Goal: Information Seeking & Learning: Learn about a topic

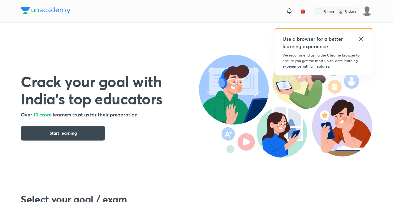
click at [360, 39] on icon at bounding box center [361, 39] width 5 height 5
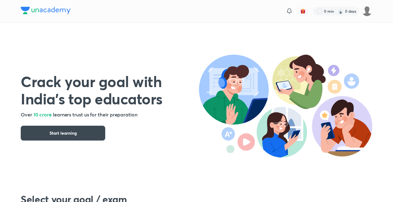
click at [361, 11] on div "0 min 0 days" at bounding box center [340, 11] width 64 height 11
click at [364, 12] on img at bounding box center [367, 11] width 11 height 11
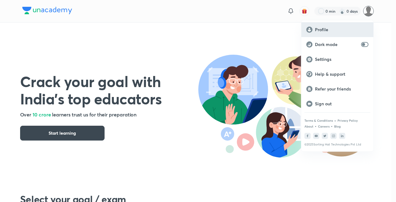
click at [339, 31] on p "Profile" at bounding box center [342, 30] width 54 height 6
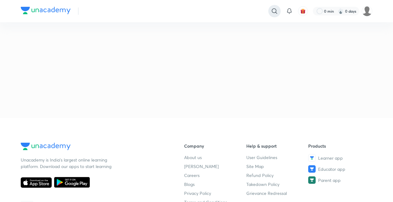
click at [274, 14] on icon at bounding box center [274, 10] width 7 height 7
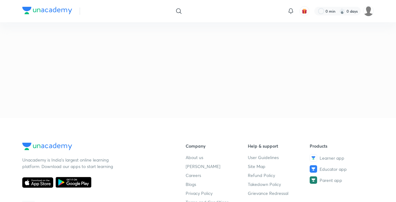
click at [372, 11] on div at bounding box center [198, 101] width 396 height 202
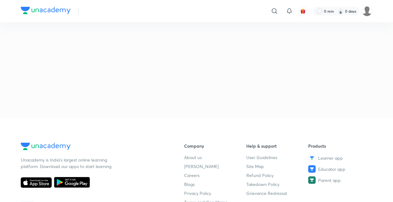
click at [372, 11] on img at bounding box center [367, 11] width 11 height 11
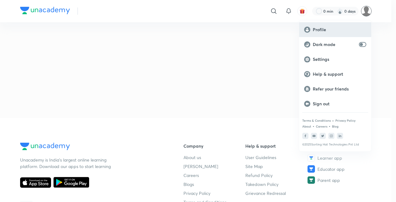
click at [321, 33] on div "Profile" at bounding box center [335, 29] width 72 height 15
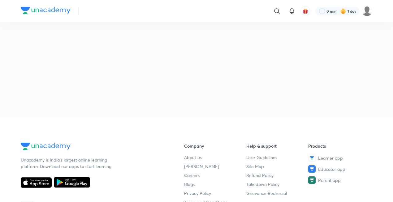
click at [54, 10] on img at bounding box center [46, 10] width 50 height 7
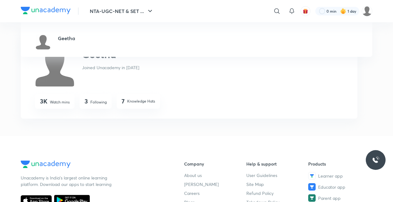
scroll to position [140, 0]
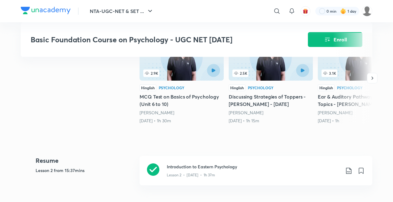
scroll to position [354, 0]
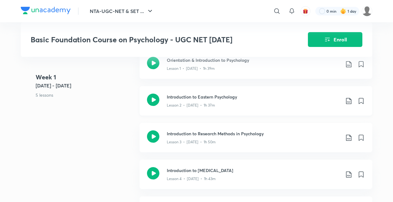
click at [207, 102] on div "Lesson 2 • Jan 21 • 1h 37m" at bounding box center [253, 104] width 173 height 8
click at [279, 12] on icon at bounding box center [276, 10] width 7 height 7
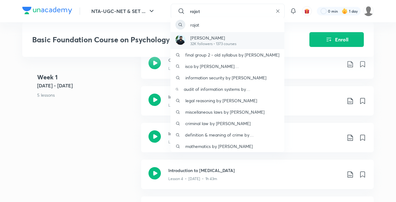
type input "rajat"
click at [236, 39] on p "Rajat Kumar" at bounding box center [213, 38] width 46 height 6
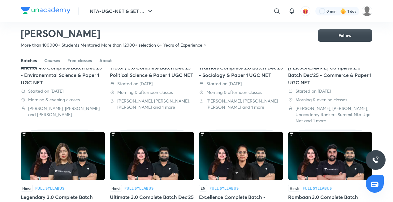
scroll to position [239, 0]
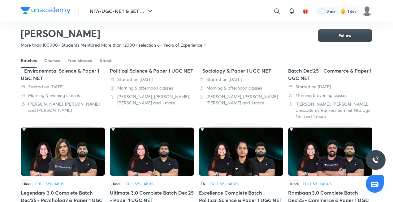
click at [79, 189] on div "Legendary 3.0 Complete Batch Dec'25 - Psychology & Paper 1 UGC NET" at bounding box center [63, 200] width 84 height 22
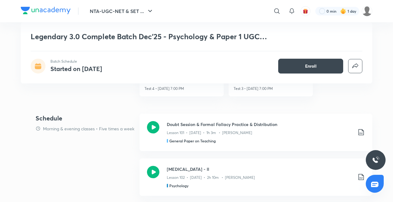
scroll to position [360, 0]
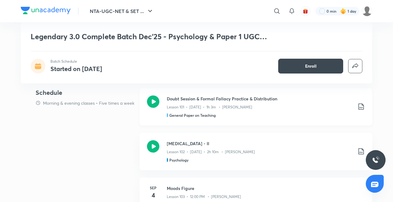
click at [218, 107] on p "Lesson 101 • Sep 3 • 1h 3m • Rajat Kumar" at bounding box center [209, 108] width 85 height 6
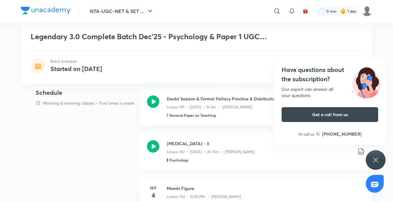
click at [154, 145] on icon at bounding box center [153, 146] width 12 height 12
click at [277, 16] on div at bounding box center [277, 11] width 12 height 12
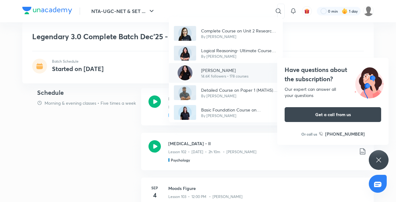
click at [226, 74] on p "14.6K followers • 178 courses" at bounding box center [224, 77] width 47 height 6
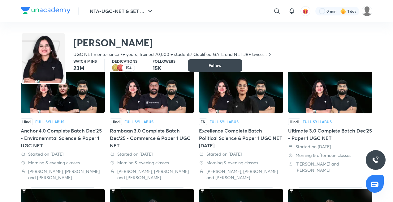
scroll to position [192, 0]
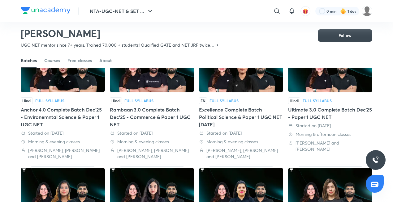
click at [352, 189] on img at bounding box center [330, 192] width 84 height 48
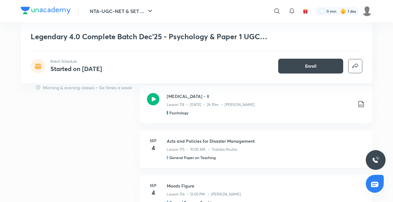
scroll to position [372, 0]
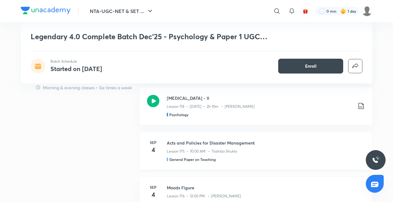
click at [223, 149] on p "Lesson 175 • 10:00 AM • Toshiba Shukla" at bounding box center [202, 152] width 70 height 6
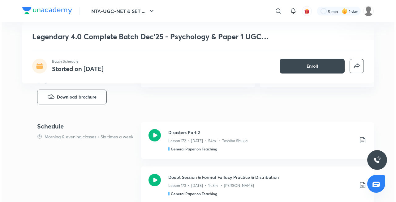
scroll to position [246, 0]
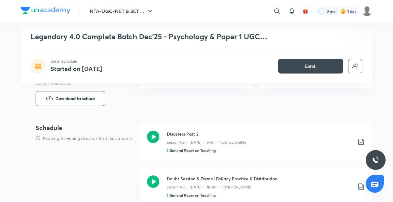
click at [221, 151] on div "General Paper on Teaching" at bounding box center [194, 151] width 54 height 6
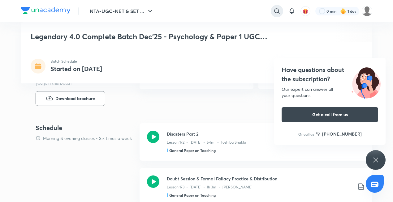
click at [277, 12] on icon at bounding box center [276, 10] width 7 height 7
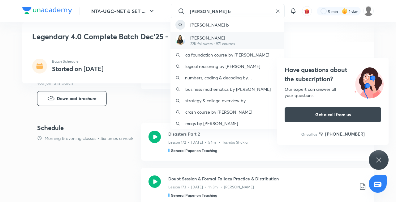
type input "[PERSON_NAME] b"
click at [224, 39] on p "[PERSON_NAME]" at bounding box center [212, 38] width 45 height 6
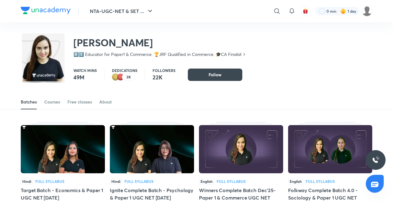
click at [164, 187] on div "Ignite Complete Batch - Psychology & Paper 1 UGC NET [DATE]" at bounding box center [152, 194] width 84 height 15
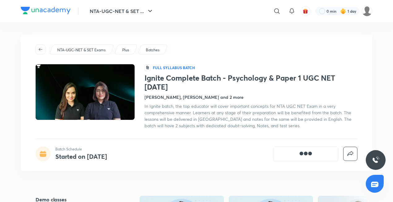
scroll to position [177, 0]
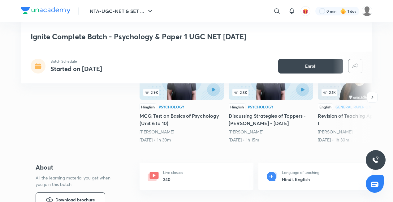
scroll to position [138, 0]
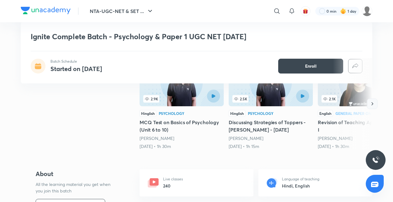
click at [370, 101] on icon "button" at bounding box center [372, 104] width 6 height 6
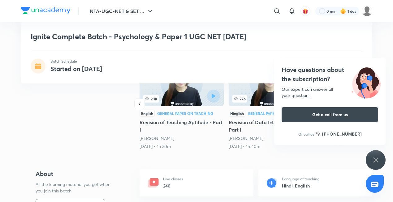
click at [255, 125] on h5 "Revision of Data Interpretation - Part I" at bounding box center [271, 126] width 84 height 15
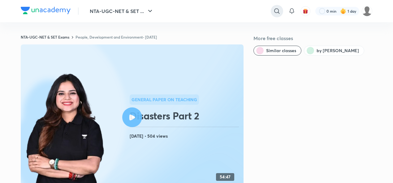
click at [278, 13] on icon at bounding box center [276, 10] width 7 height 7
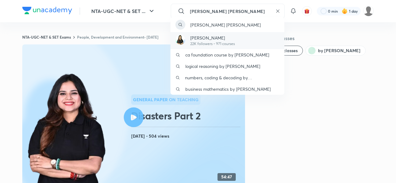
type input "[PERSON_NAME] [PERSON_NAME]"
click at [227, 43] on p "22K followers • 971 courses" at bounding box center [212, 44] width 45 height 6
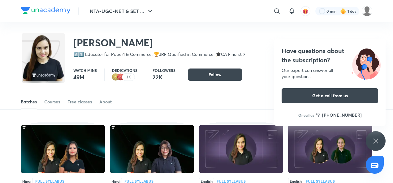
click at [247, 54] on icon at bounding box center [244, 54] width 5 height 5
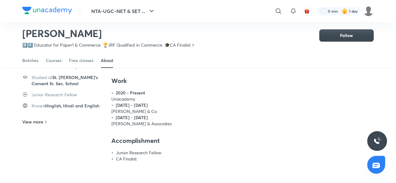
scroll to position [50, 0]
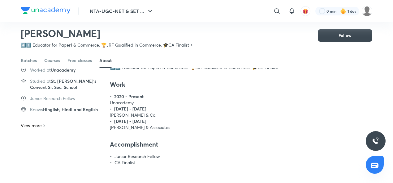
click at [185, 142] on h4 "Accomplishment" at bounding box center [194, 145] width 168 height 8
click at [34, 126] on p "View more" at bounding box center [31, 126] width 21 height 6
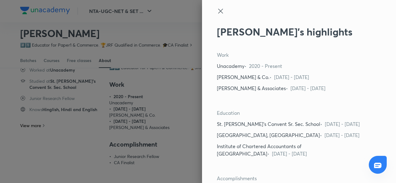
click at [282, 106] on div "[PERSON_NAME]’s highlights Work Unacademy • 2020 - Present [PERSON_NAME] & Co. …" at bounding box center [299, 91] width 194 height 183
click at [284, 100] on div "[PERSON_NAME]’s highlights Work Unacademy • 2020 - Present [PERSON_NAME] & Co. …" at bounding box center [299, 91] width 194 height 183
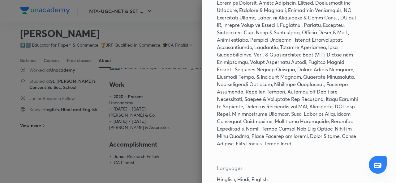
click at [307, 100] on p at bounding box center [289, 73] width 144 height 149
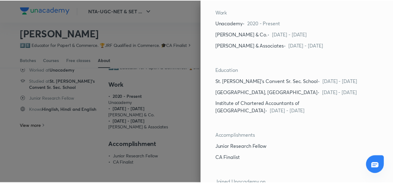
scroll to position [0, 0]
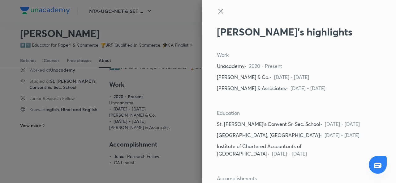
click at [222, 11] on div at bounding box center [289, 16] width 144 height 19
click at [217, 9] on icon at bounding box center [220, 10] width 7 height 7
